Goal: Information Seeking & Learning: Learn about a topic

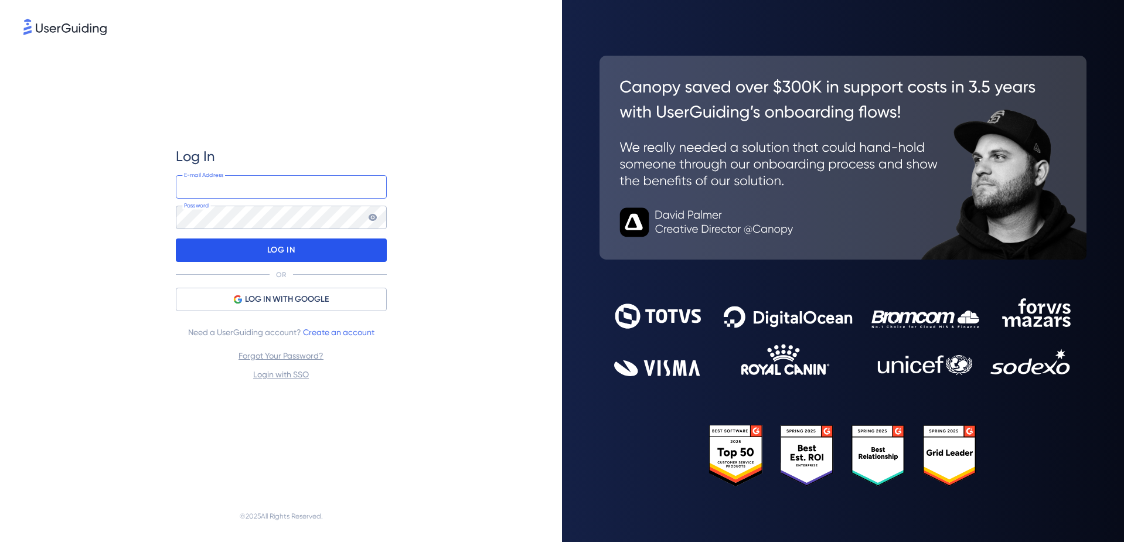
type input "[EMAIL_ADDRESS][DOMAIN_NAME]"
click at [273, 245] on p "LOG IN" at bounding box center [281, 250] width 28 height 19
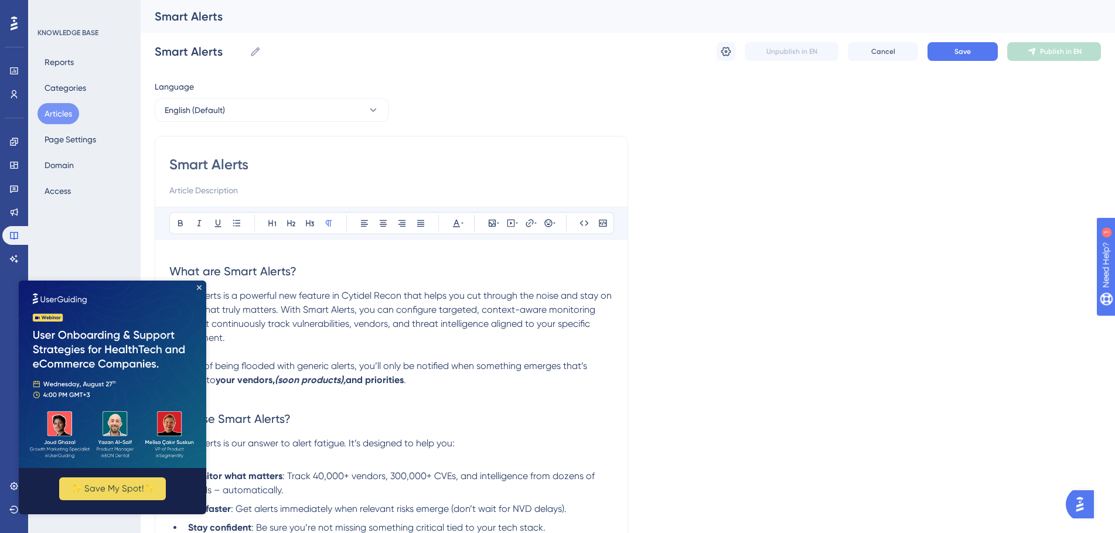
click at [195, 286] on img at bounding box center [112, 374] width 187 height 187
click at [200, 287] on icon "Close Preview" at bounding box center [199, 287] width 5 height 5
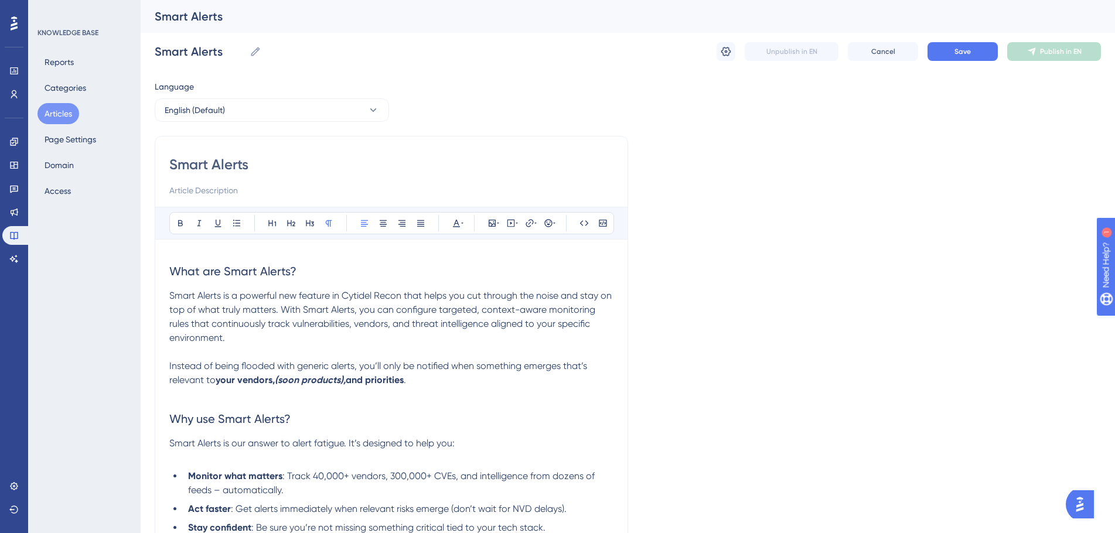
click at [184, 303] on p "Smart Alerts is a powerful new feature in Cytidel Recon that helps you cut thro…" at bounding box center [391, 317] width 444 height 56
click at [213, 277] on span "What are Smart Alerts?" at bounding box center [232, 271] width 127 height 14
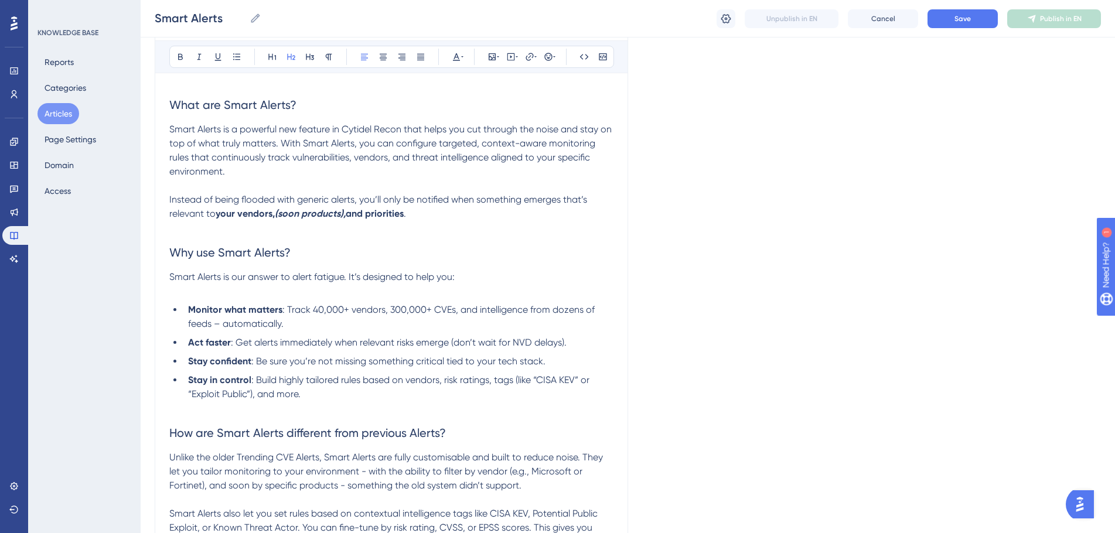
scroll to position [293, 0]
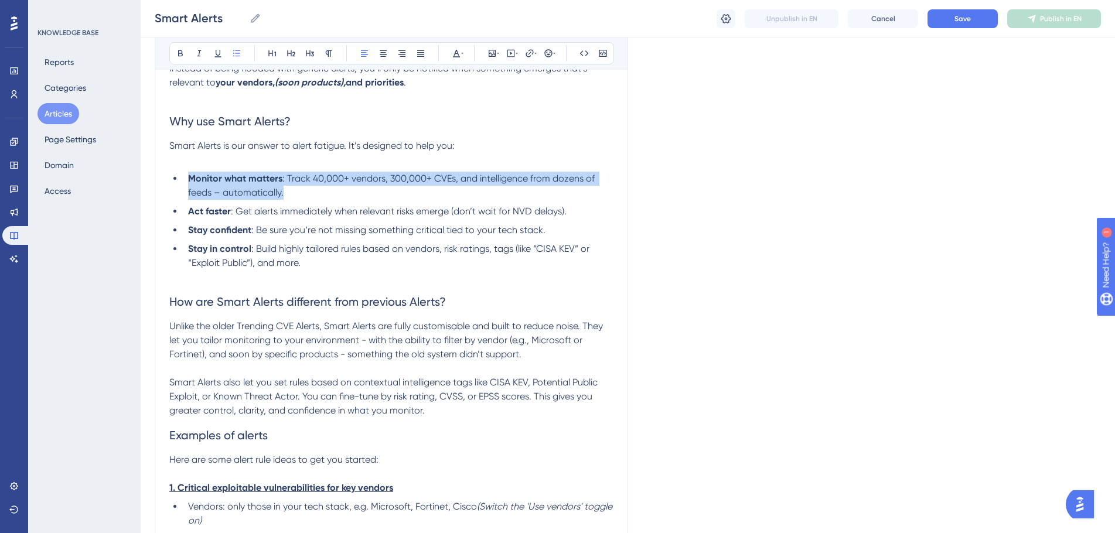
drag, startPoint x: 185, startPoint y: 178, endPoint x: 340, endPoint y: 191, distance: 155.8
click at [340, 191] on li "Monitor what matters : Track 40,000+ vendors, 300,000+ CVEs, and intelligence f…" at bounding box center [398, 186] width 430 height 28
click at [340, 192] on li "Monitor what matters : Track 40,000+ vendors, 300,000+ CVEs, and intelligence f…" at bounding box center [398, 186] width 430 height 28
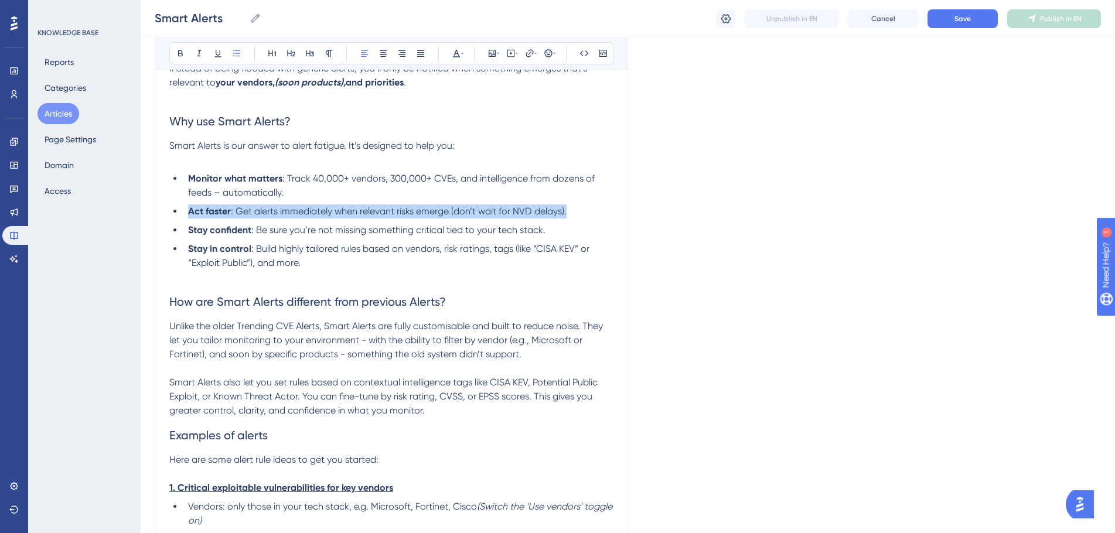
drag, startPoint x: 206, startPoint y: 213, endPoint x: 584, endPoint y: 210, distance: 377.9
click at [584, 210] on li "Act faster : Get alerts immediately when relevant risks emerge (don’t wait for …" at bounding box center [398, 211] width 430 height 14
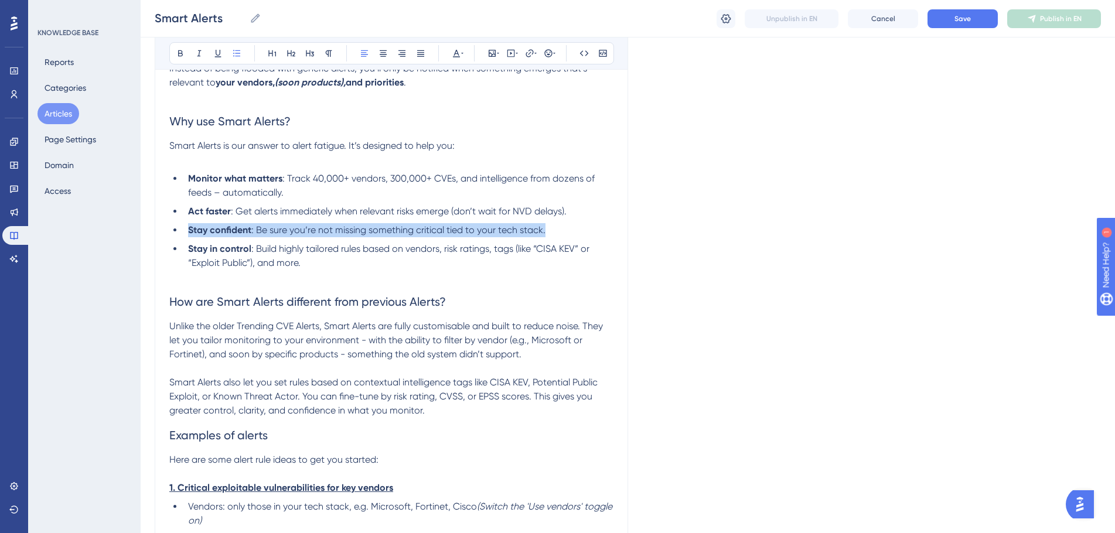
drag, startPoint x: 186, startPoint y: 230, endPoint x: 578, endPoint y: 224, distance: 391.4
click at [578, 224] on li "Stay confident : Be sure you’re not missing something critical tied to your tec…" at bounding box center [398, 230] width 430 height 14
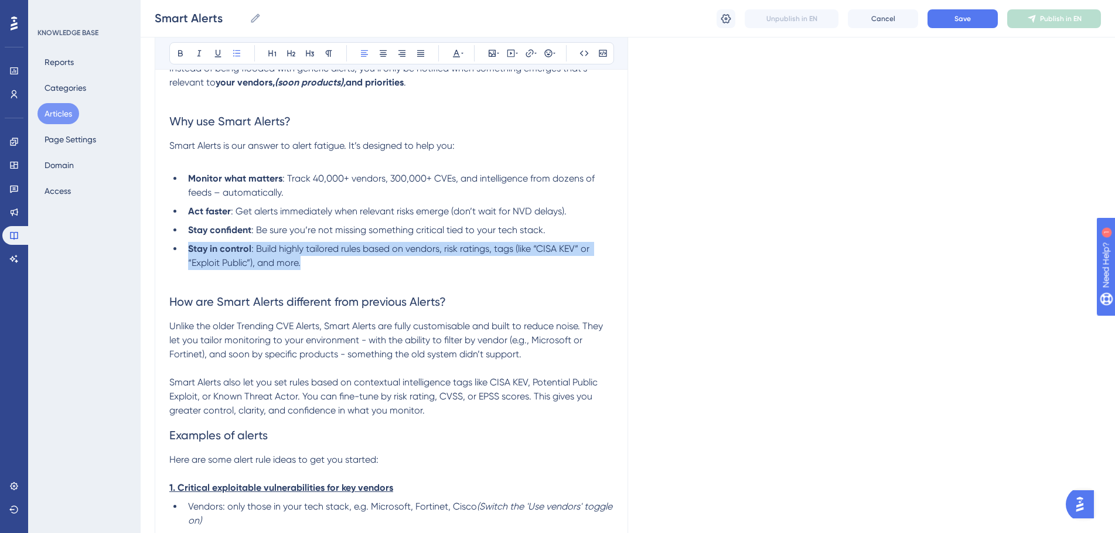
drag, startPoint x: 228, startPoint y: 245, endPoint x: 362, endPoint y: 265, distance: 135.6
click at [362, 265] on ul "Monitor what matters : Track 40,000+ vendors, 300,000+ CVEs, and intelligence f…" at bounding box center [391, 221] width 444 height 98
click at [363, 265] on li "Stay in control : Build highly tailored rules based on vendors, risk ratings, t…" at bounding box center [398, 256] width 430 height 28
click at [354, 264] on li "Stay in control : Build highly tailored rules based on vendors, risk ratings, t…" at bounding box center [398, 256] width 430 height 28
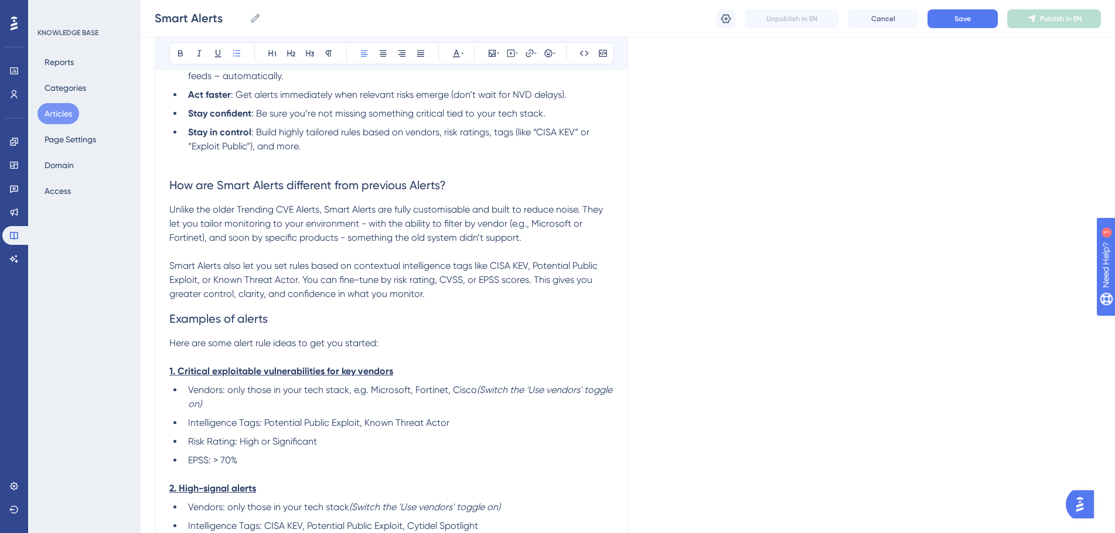
scroll to position [410, 0]
drag, startPoint x: 380, startPoint y: 183, endPoint x: 482, endPoint y: 176, distance: 102.7
click at [482, 176] on h2 "How are Smart Alerts different from previous Alerts?" at bounding box center [391, 184] width 444 height 35
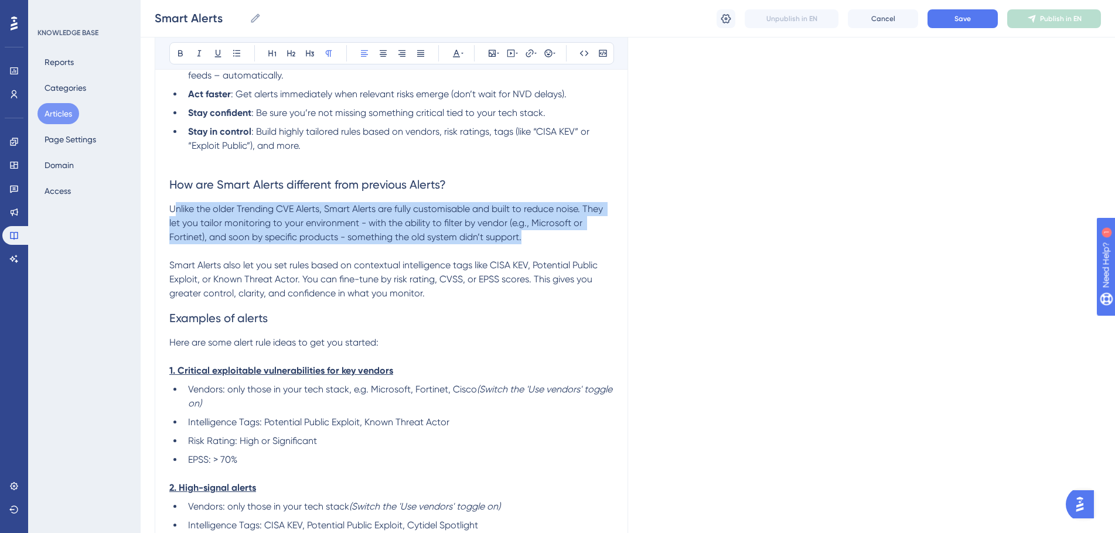
drag, startPoint x: 185, startPoint y: 211, endPoint x: 538, endPoint y: 238, distance: 354.3
click at [538, 238] on p "Unlike the older Trending CVE Alerts, Smart Alerts are fully customisable and b…" at bounding box center [391, 223] width 444 height 42
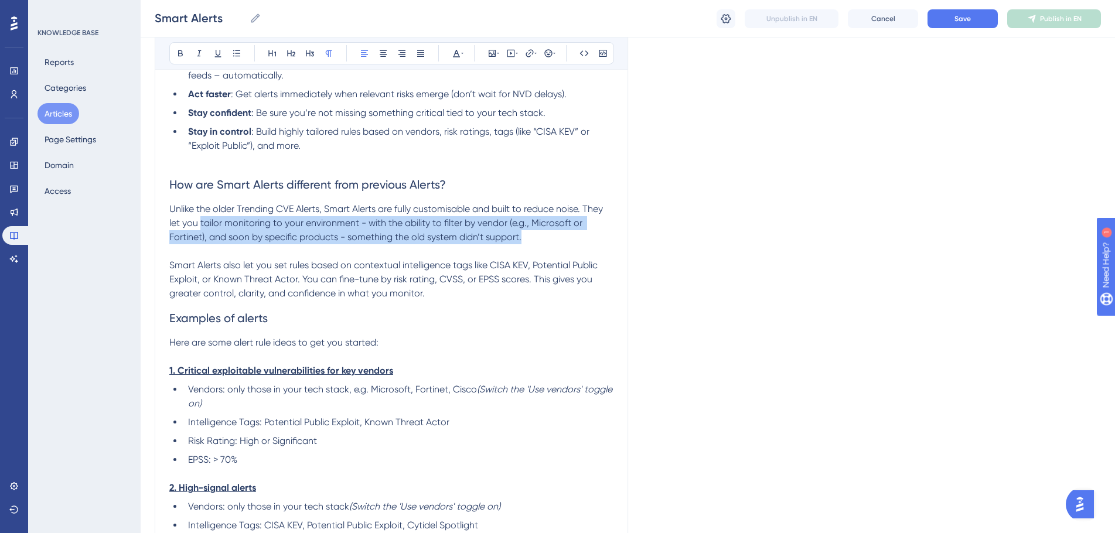
drag, startPoint x: 248, startPoint y: 220, endPoint x: 524, endPoint y: 235, distance: 276.9
click at [524, 235] on p "Unlike the older Trending CVE Alerts, Smart Alerts are fully customisable and b…" at bounding box center [391, 223] width 444 height 42
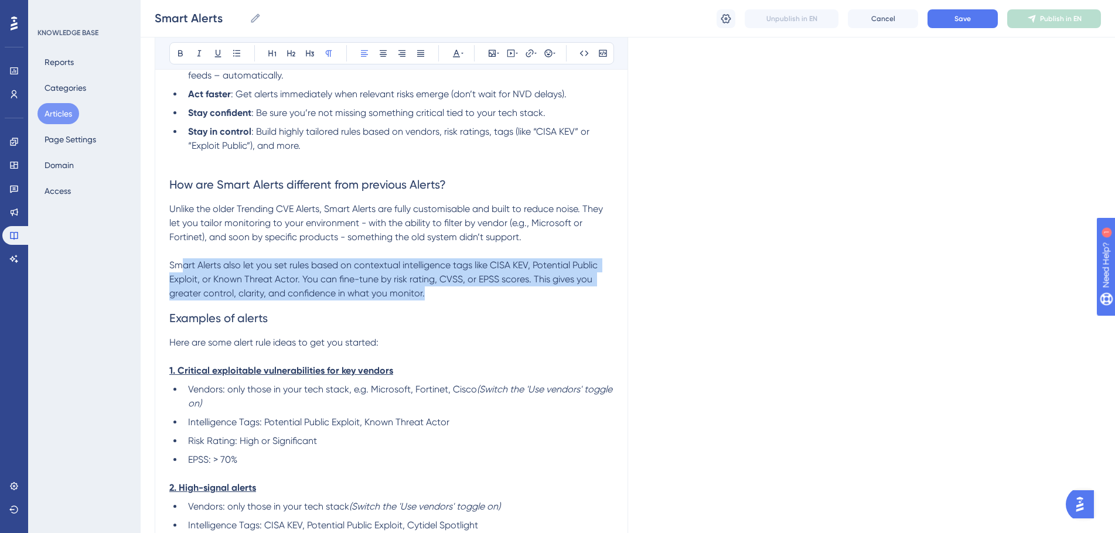
drag, startPoint x: 180, startPoint y: 270, endPoint x: 487, endPoint y: 286, distance: 308.1
click at [487, 286] on p "Smart Alerts also let you set rules based on contextual intelligence tags like …" at bounding box center [391, 279] width 444 height 42
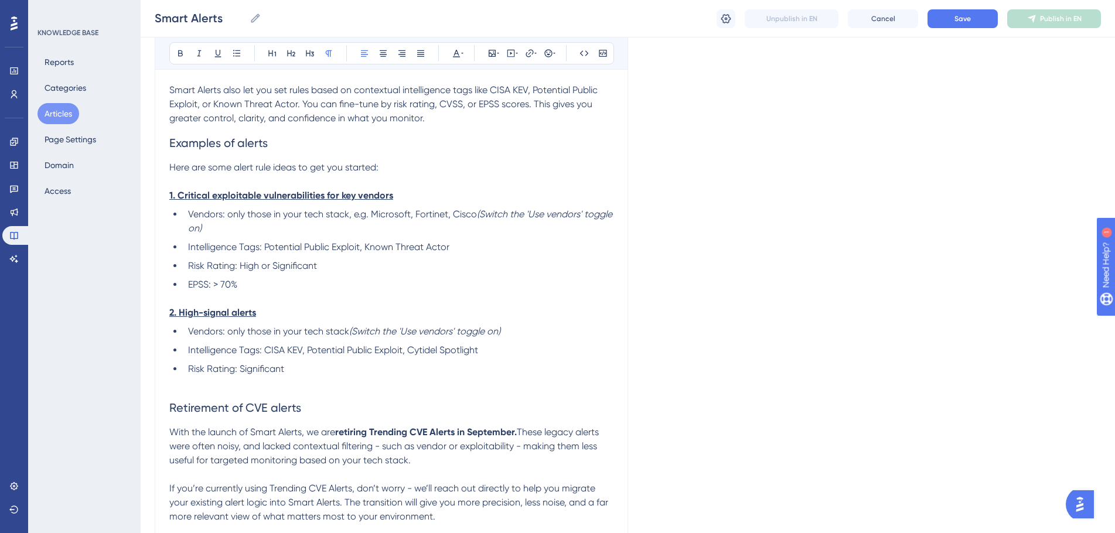
scroll to position [586, 0]
drag, startPoint x: 222, startPoint y: 195, endPoint x: 418, endPoint y: 189, distance: 196.3
click at [418, 189] on p "1. Critical exploitable vulnerabilities for key vendors" at bounding box center [391, 195] width 444 height 14
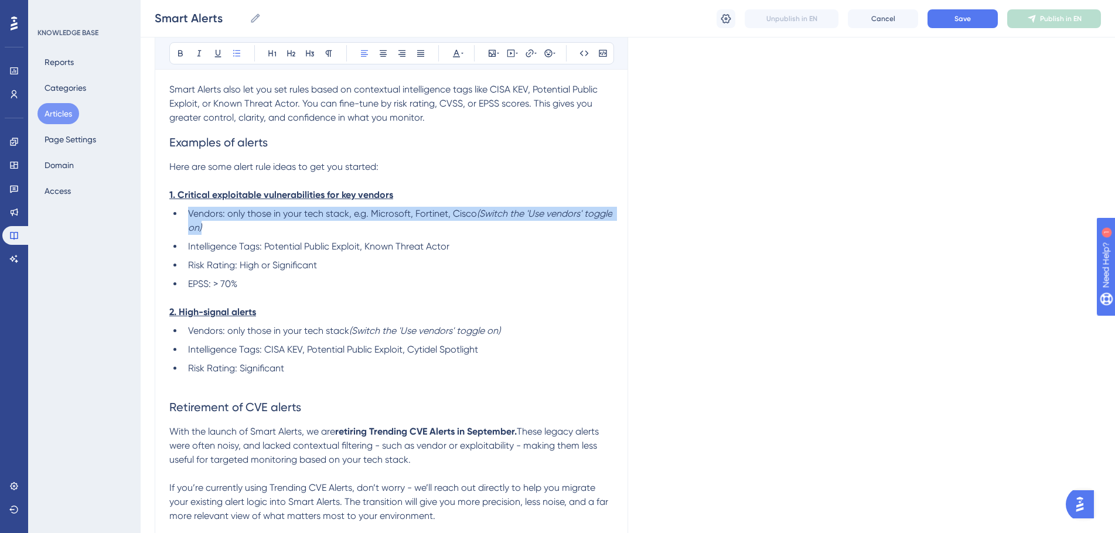
drag, startPoint x: 186, startPoint y: 212, endPoint x: 292, endPoint y: 230, distance: 107.7
click at [292, 230] on ul "Vendors: only those in your tech stack, e.g. Microsoft, Fortinet, Cisco (Switch…" at bounding box center [391, 249] width 444 height 84
click at [292, 230] on li "Vendors: only those in your tech stack, e.g. Microsoft, Fortinet, Cisco (Switch…" at bounding box center [398, 221] width 430 height 28
drag, startPoint x: 223, startPoint y: 212, endPoint x: 268, endPoint y: 233, distance: 49.6
click at [268, 233] on li "Vendors: only those in your tech stack, e.g. Microsoft, Fortinet, Cisco (Switch…" at bounding box center [398, 221] width 430 height 28
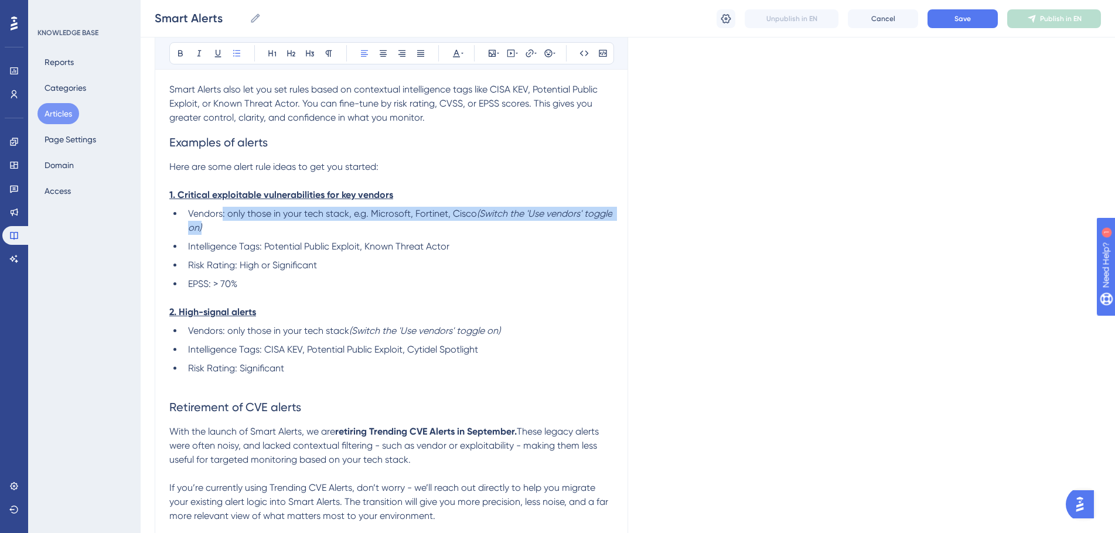
click at [268, 233] on li "Vendors: only those in your tech stack, e.g. Microsoft, Fortinet, Cisco (Switch…" at bounding box center [398, 221] width 430 height 28
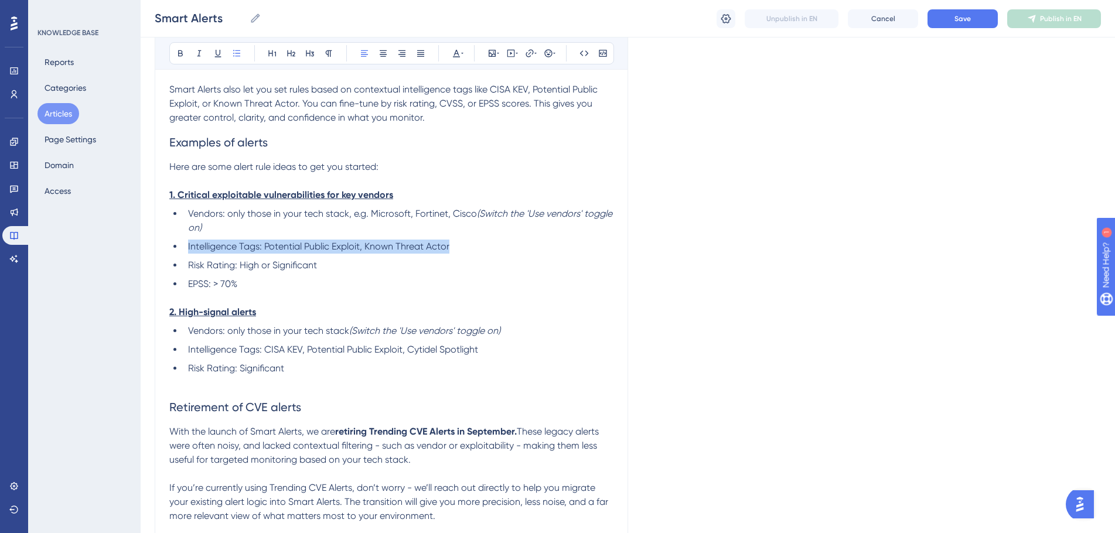
drag, startPoint x: 187, startPoint y: 246, endPoint x: 463, endPoint y: 244, distance: 276.0
click at [463, 244] on li "Intelligence Tags: Potential Public Exploit, Known Threat Actor" at bounding box center [398, 247] width 430 height 14
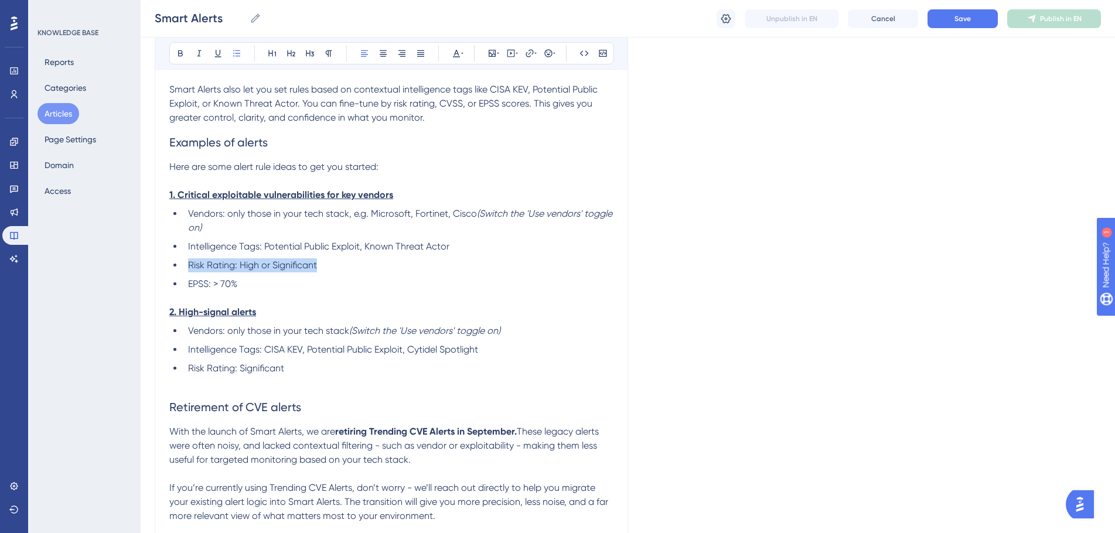
drag, startPoint x: 188, startPoint y: 265, endPoint x: 320, endPoint y: 261, distance: 132.5
click at [320, 261] on li "Risk Rating: High or Significant" at bounding box center [398, 265] width 430 height 14
click at [321, 261] on li "Risk Rating: High or Significant" at bounding box center [398, 265] width 430 height 14
drag, startPoint x: 250, startPoint y: 287, endPoint x: 235, endPoint y: 288, distance: 15.2
click at [250, 288] on li "EPSS: > 70%" at bounding box center [398, 284] width 430 height 14
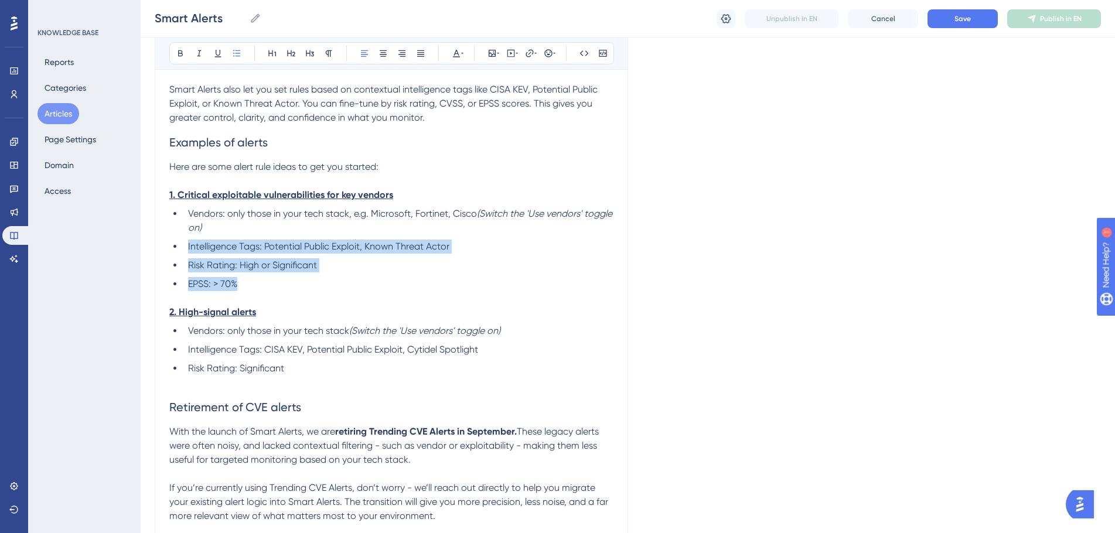
drag, startPoint x: 256, startPoint y: 282, endPoint x: 184, endPoint y: 241, distance: 82.6
click at [184, 241] on ul "Vendors: only those in your tech stack, e.g. Microsoft, Fortinet, Cisco (Switch…" at bounding box center [391, 249] width 444 height 84
click at [184, 241] on li "Intelligence Tags: Potential Public Exploit, Known Threat Actor" at bounding box center [398, 247] width 430 height 14
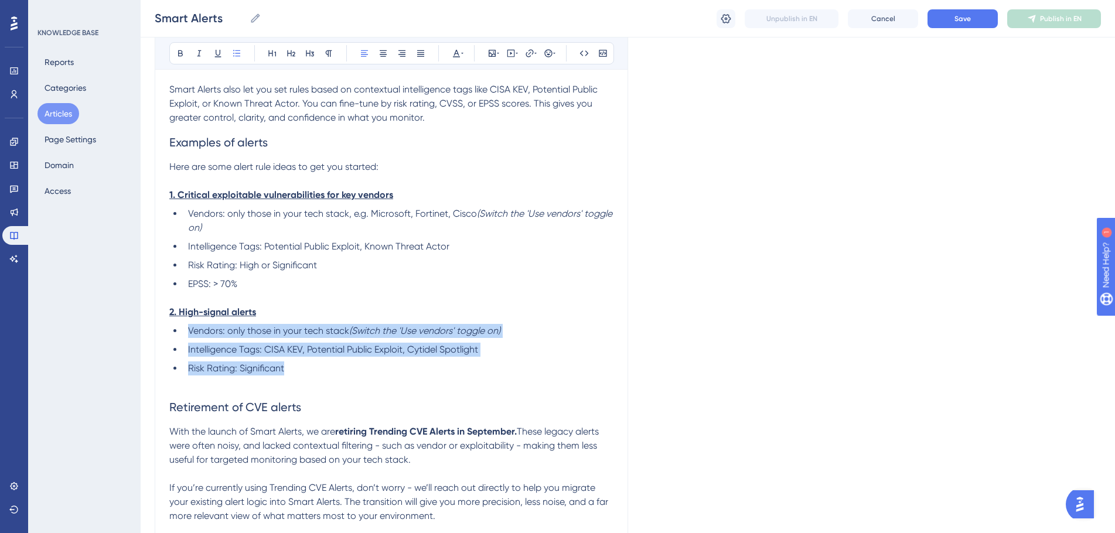
drag, startPoint x: 188, startPoint y: 331, endPoint x: 315, endPoint y: 370, distance: 132.5
click at [315, 370] on ul "Vendors: only those in your tech stack (Switch the 'Use vendors' toggle on) Int…" at bounding box center [391, 350] width 444 height 52
click at [315, 370] on li "Risk Rating: Significant" at bounding box center [398, 368] width 430 height 14
drag, startPoint x: 351, startPoint y: 331, endPoint x: 504, endPoint y: 369, distance: 157.4
click at [504, 369] on ul "Vendors: only those in your tech stack (Switch the 'Use vendors' toggle on) Int…" at bounding box center [391, 350] width 444 height 52
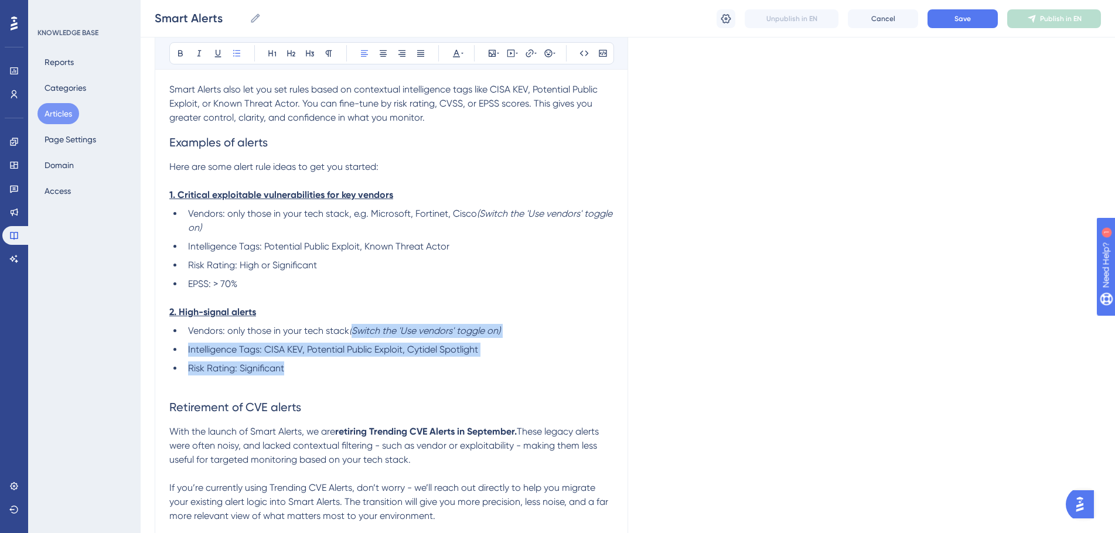
click at [504, 369] on li "Risk Rating: Significant" at bounding box center [398, 368] width 430 height 14
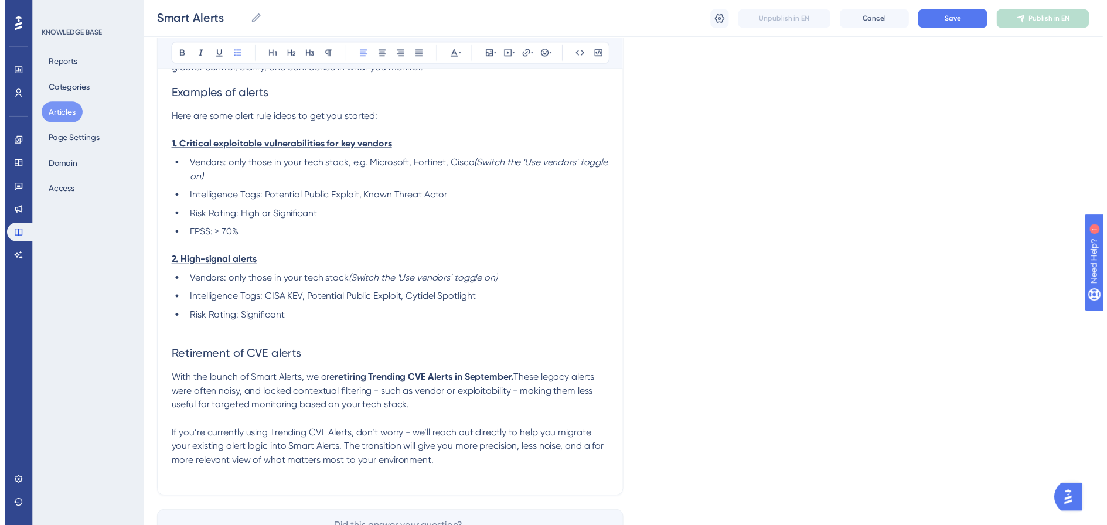
scroll to position [703, 0]
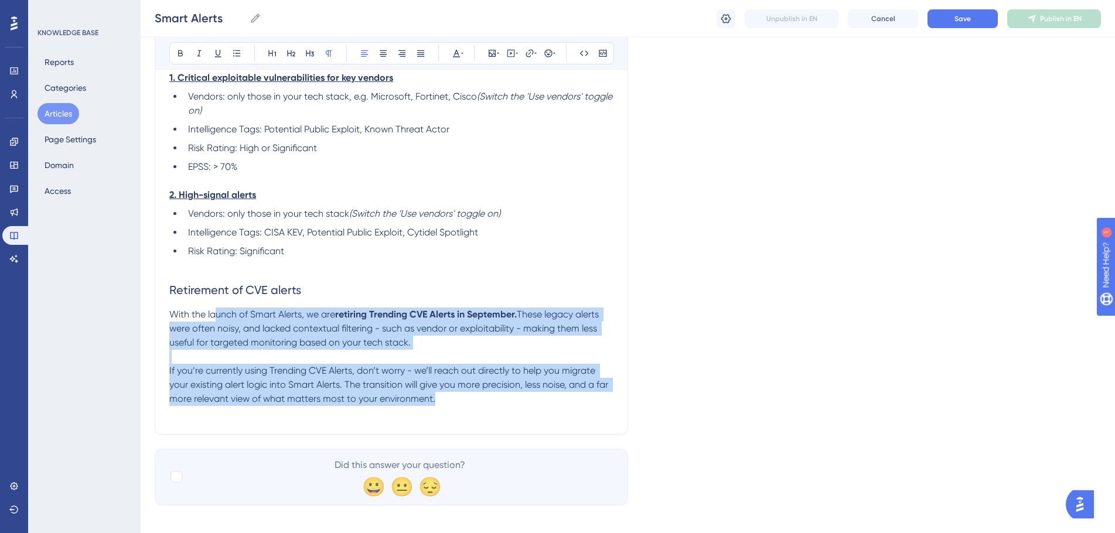
drag, startPoint x: 214, startPoint y: 312, endPoint x: 477, endPoint y: 399, distance: 277.0
click at [477, 399] on p "If you’re currently using Trending CVE Alerts, don’t worry - we’ll reach out di…" at bounding box center [391, 385] width 444 height 42
